Goal: Transaction & Acquisition: Subscribe to service/newsletter

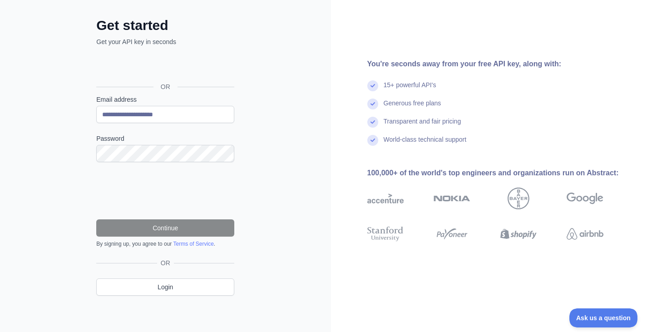
scroll to position [40, 0]
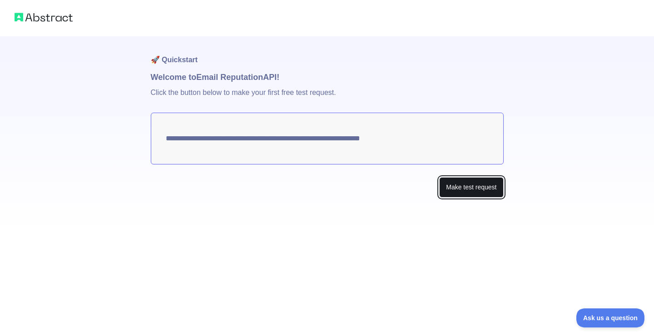
click at [470, 189] on button "Make test request" at bounding box center [471, 187] width 64 height 20
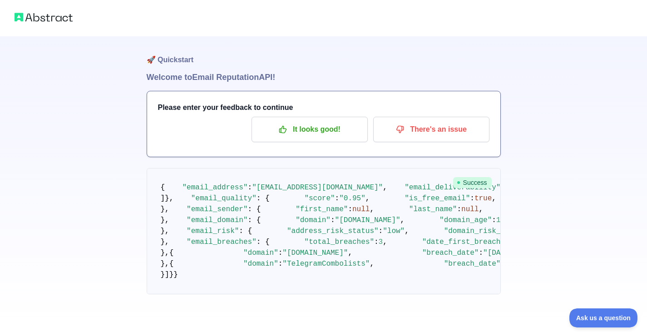
scroll to position [472, 0]
click at [591, 317] on span "Ask us a question" at bounding box center [599, 316] width 68 height 6
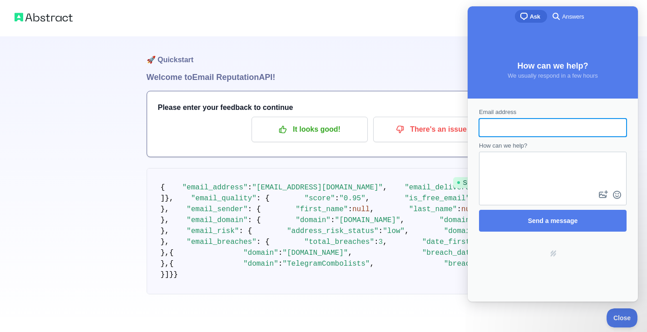
scroll to position [0, 0]
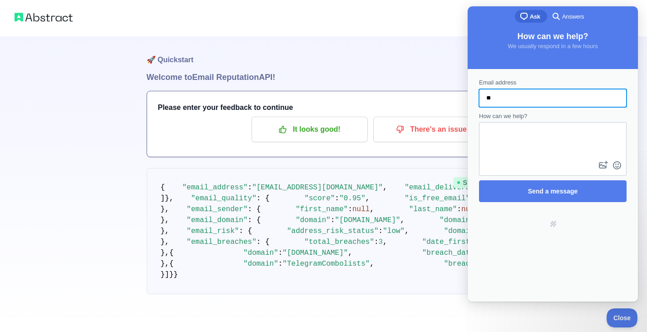
type input "**********"
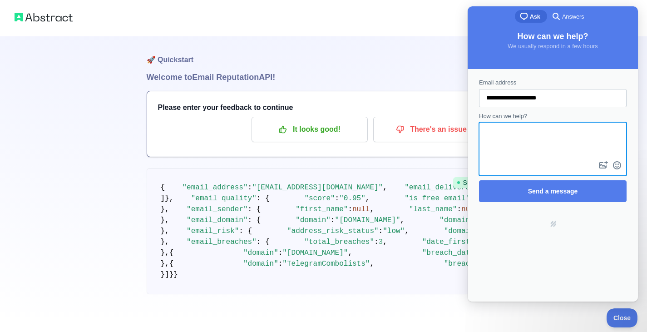
click at [537, 146] on textarea "How can we help?" at bounding box center [553, 141] width 146 height 36
type textarea "**********"
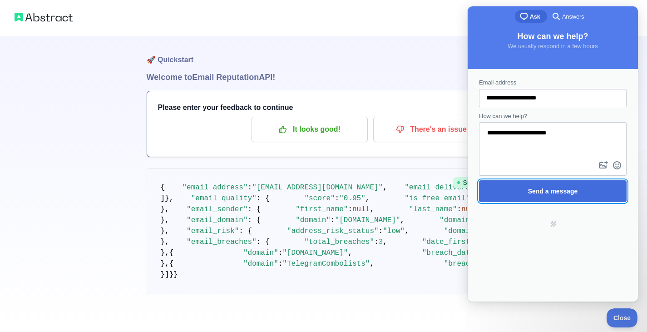
click at [531, 192] on span "Send a message" at bounding box center [553, 191] width 50 height 7
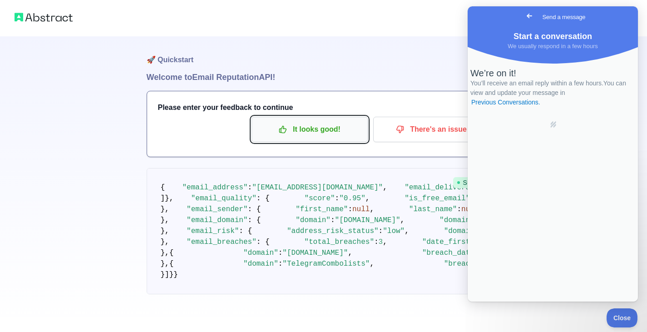
click at [296, 139] on button "It looks good!" at bounding box center [310, 129] width 116 height 25
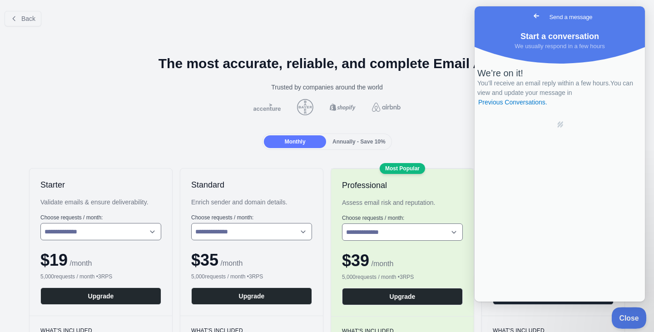
drag, startPoint x: 620, startPoint y: 315, endPoint x: 623, endPoint y: 322, distance: 7.5
click at [623, 322] on button "Close" at bounding box center [626, 316] width 31 height 19
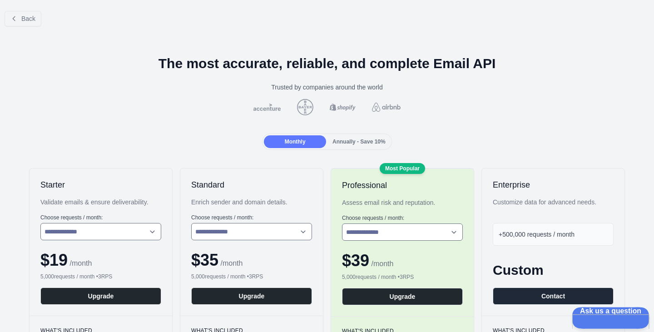
drag, startPoint x: 618, startPoint y: 322, endPoint x: 616, endPoint y: 287, distance: 35.0
click at [616, 307] on html "Ask us a question" at bounding box center [606, 316] width 69 height 19
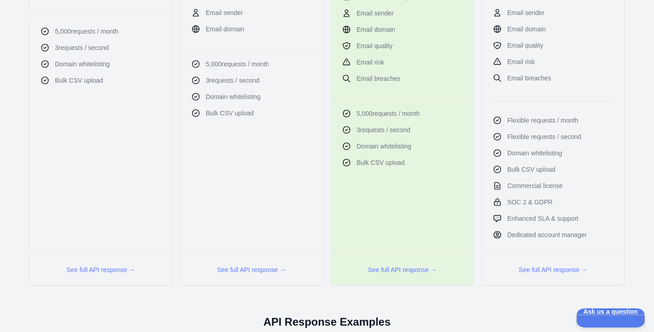
scroll to position [358, 0]
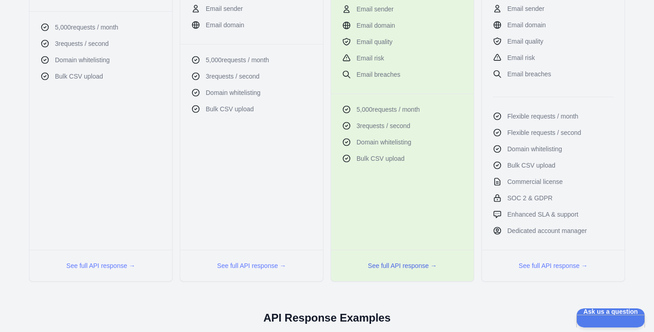
click at [407, 266] on button "See full API response →" at bounding box center [402, 265] width 69 height 9
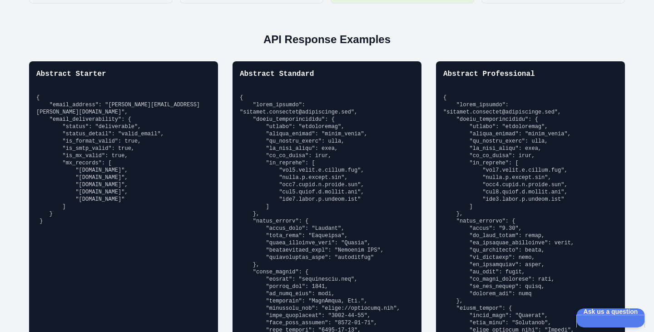
scroll to position [635, 0]
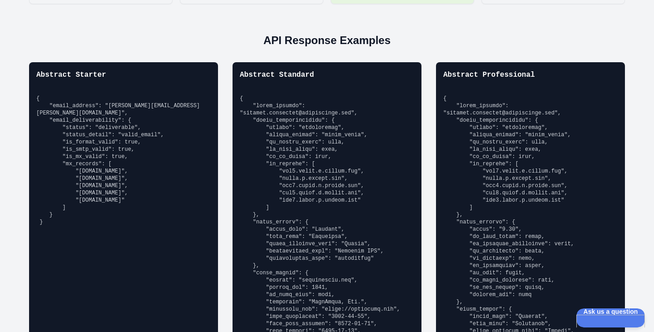
click at [375, 246] on pre at bounding box center [327, 226] width 174 height 262
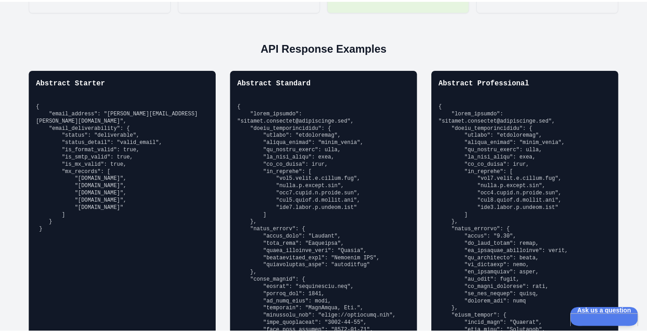
scroll to position [627, 0]
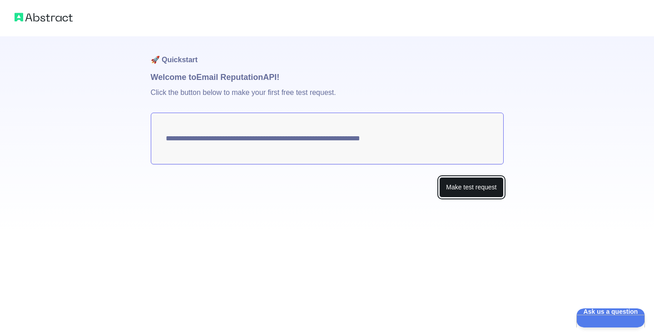
click at [444, 190] on button "Make test request" at bounding box center [471, 187] width 64 height 20
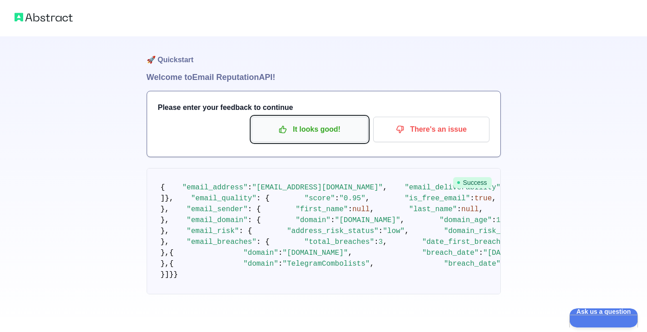
click at [347, 119] on button "It looks good!" at bounding box center [310, 129] width 116 height 25
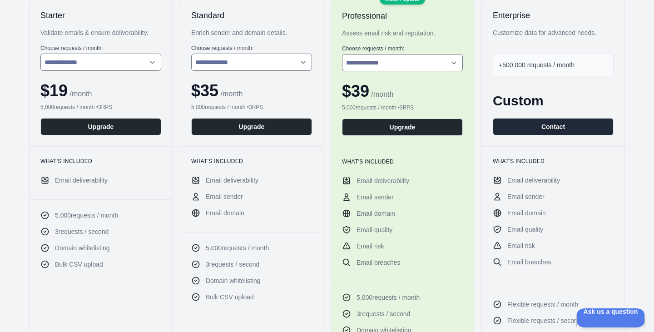
scroll to position [171, 0]
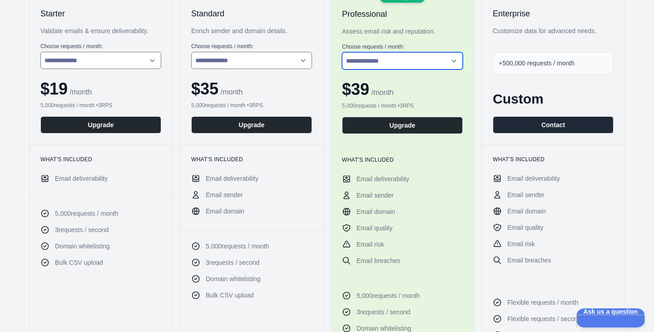
click at [395, 59] on select "**********" at bounding box center [402, 60] width 121 height 17
click at [426, 41] on div "**********" at bounding box center [402, 71] width 143 height 148
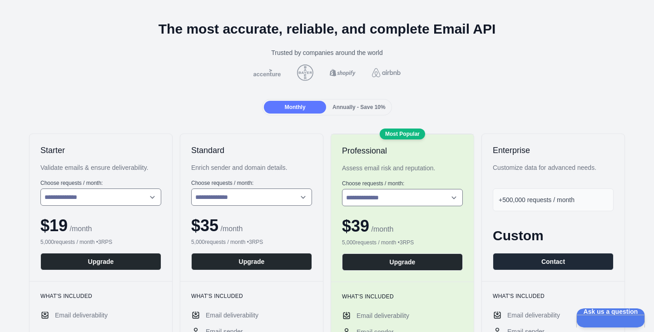
scroll to position [29, 0]
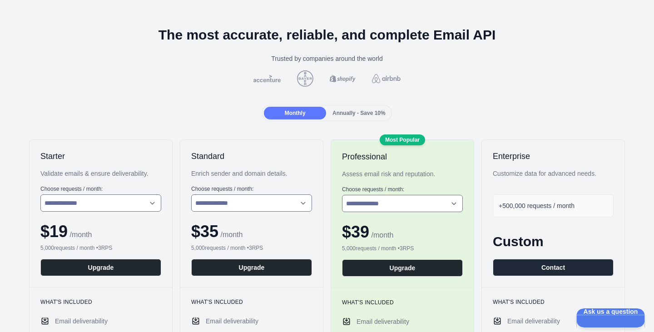
click at [368, 112] on span "Annually - Save 10%" at bounding box center [359, 113] width 53 height 6
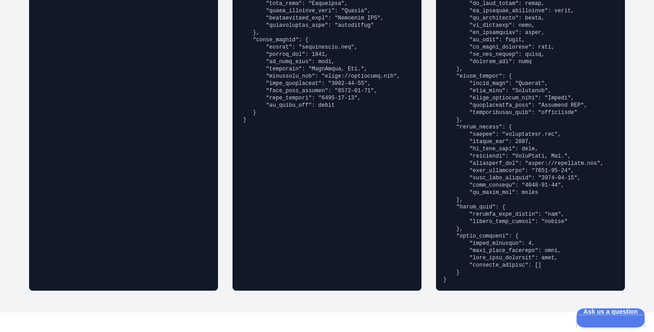
scroll to position [889, 0]
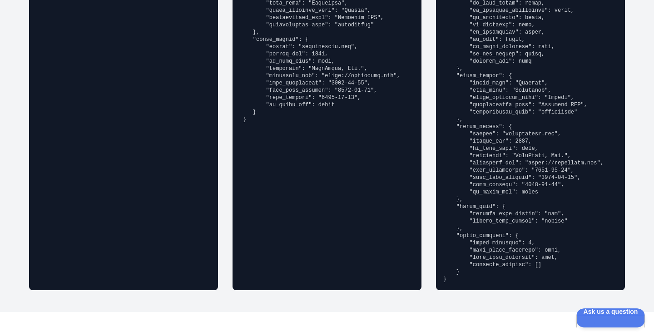
drag, startPoint x: 466, startPoint y: 158, endPoint x: 449, endPoint y: 196, distance: 41.9
click at [449, 196] on pre at bounding box center [530, 72] width 174 height 422
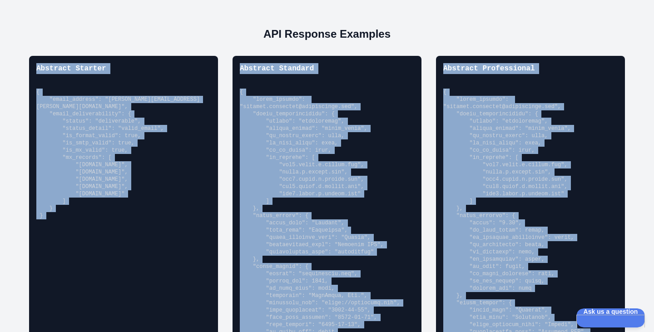
scroll to position [658, 0]
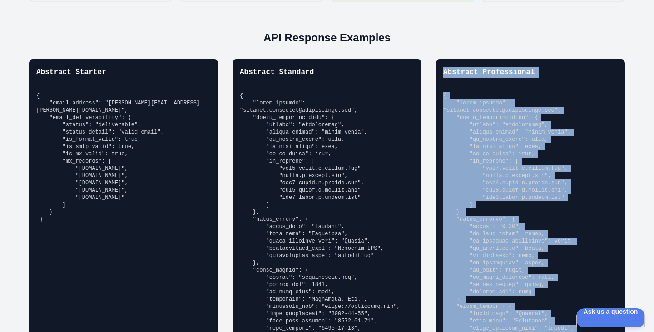
drag, startPoint x: 534, startPoint y: 261, endPoint x: 438, endPoint y: 62, distance: 221.1
click at [438, 62] on div "Abstract Professional" at bounding box center [530, 291] width 189 height 462
copy div "Abstract Professional { "email_address": "[PERSON_NAME][EMAIL_ADDRESS][PERSON_N…"
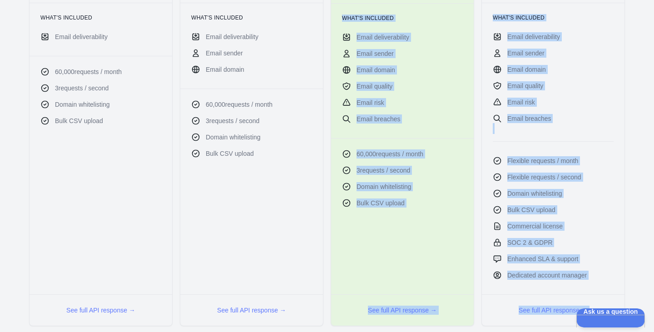
scroll to position [387, 0]
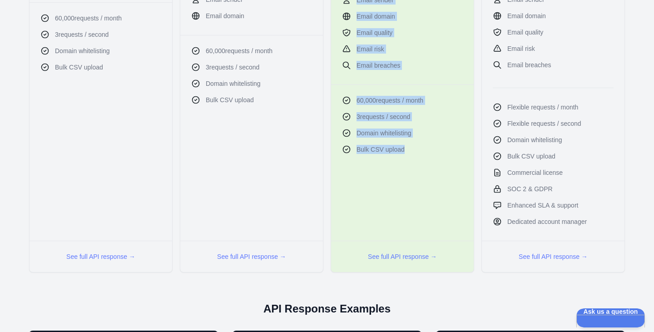
drag, startPoint x: 338, startPoint y: 52, endPoint x: 443, endPoint y: 141, distance: 138.6
click at [443, 141] on div "**********" at bounding box center [403, 26] width 144 height 491
copy div "**********"
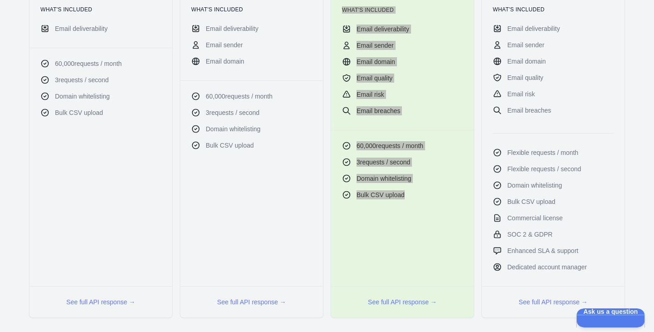
scroll to position [339, 0]
